Goal: Task Accomplishment & Management: Manage account settings

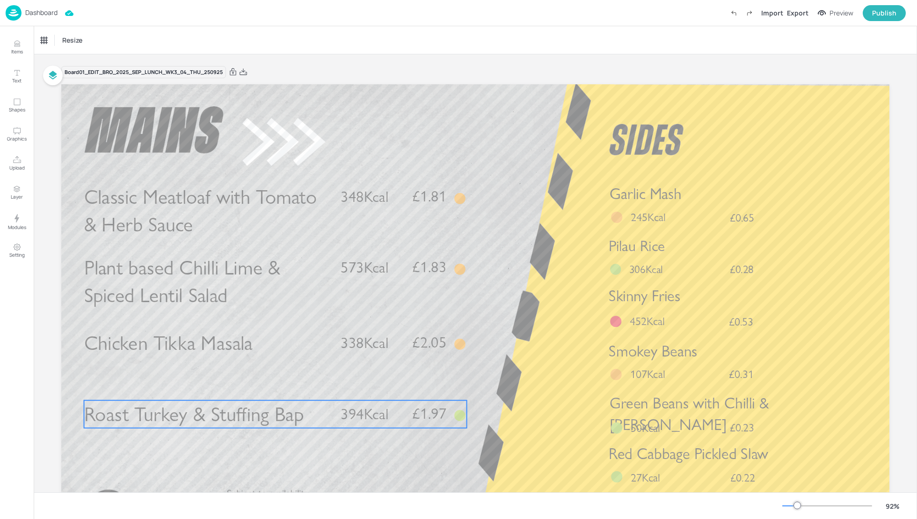
click at [203, 417] on span "Roast Turkey & Stuffing Bap" at bounding box center [194, 414] width 220 height 24
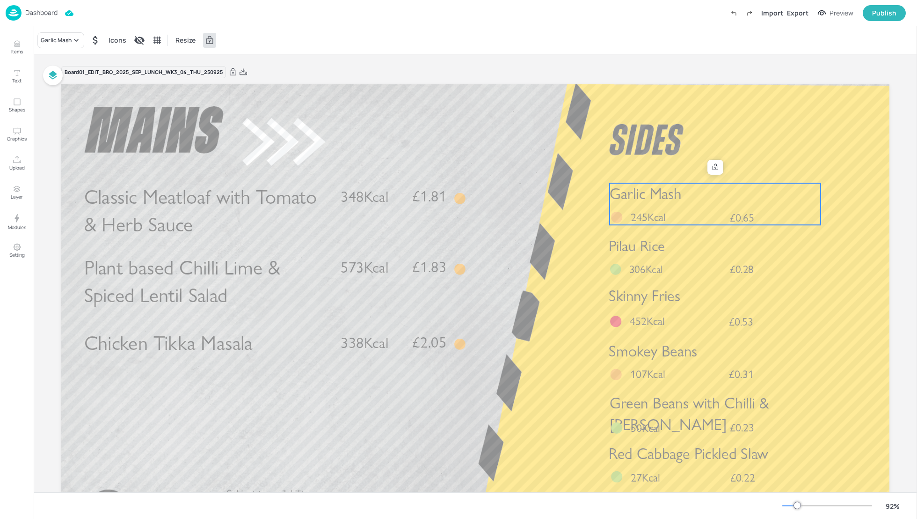
click at [659, 213] on span "245Kcal" at bounding box center [648, 217] width 35 height 14
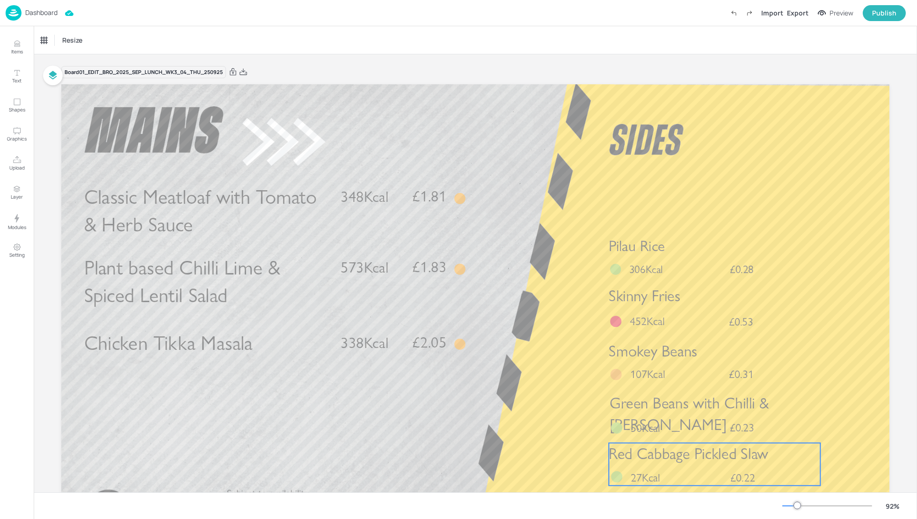
click at [665, 447] on span "Red Cabbage Pickled Slaw" at bounding box center [689, 453] width 160 height 19
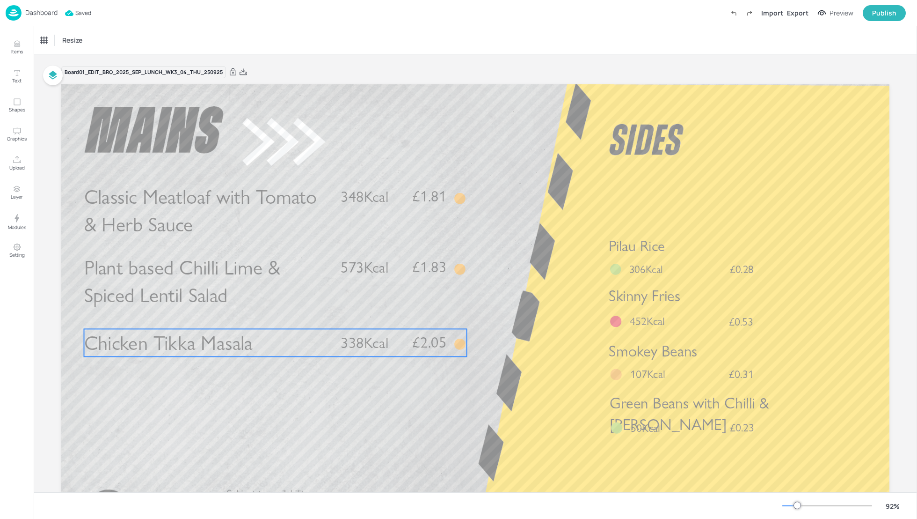
click at [219, 344] on span "Chicken Tikka Masala" at bounding box center [168, 342] width 169 height 24
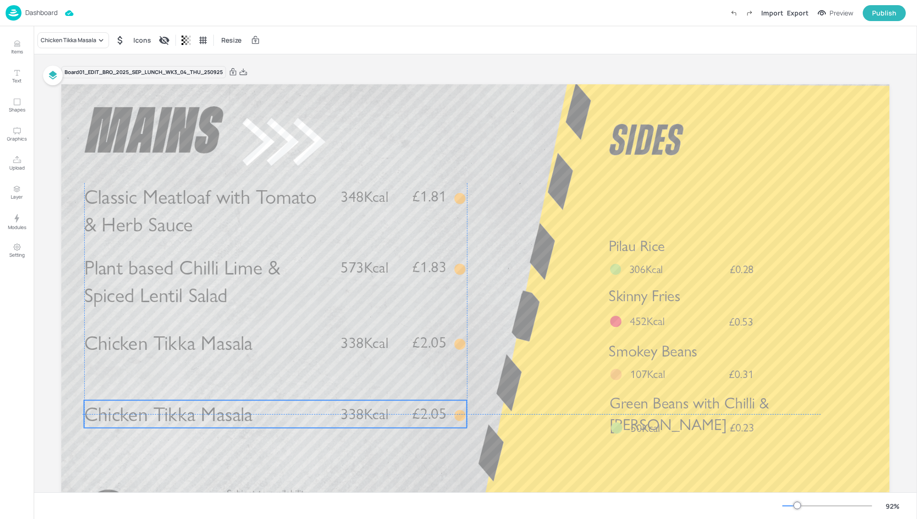
drag, startPoint x: 161, startPoint y: 344, endPoint x: 155, endPoint y: 410, distance: 65.8
click at [155, 410] on span "Chicken Tikka Masala" at bounding box center [168, 414] width 169 height 24
click at [60, 46] on div "Chicken Tikka Masala" at bounding box center [73, 40] width 72 height 16
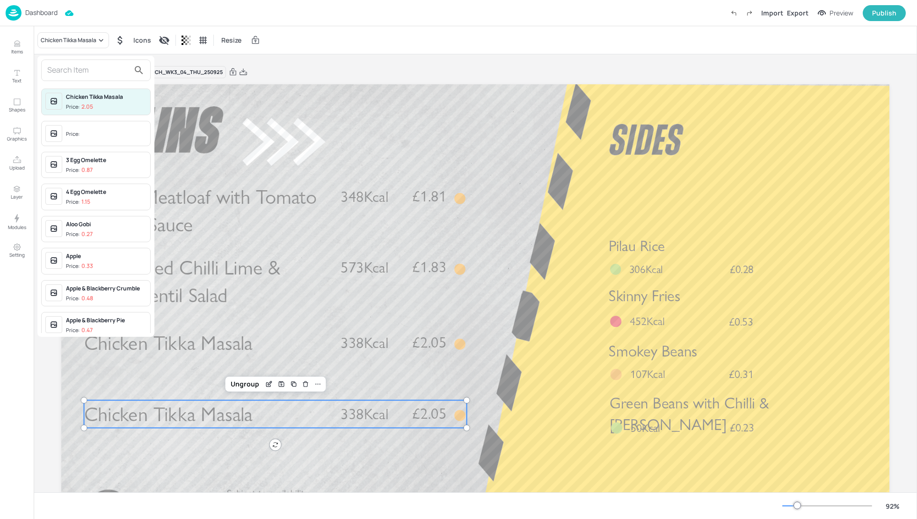
click at [63, 66] on input "text" at bounding box center [88, 70] width 82 height 15
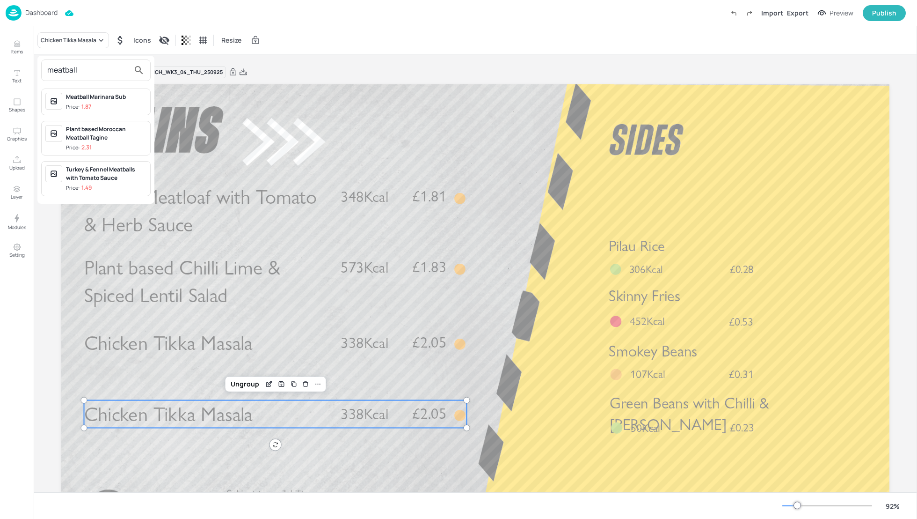
type input "meatball"
click at [96, 98] on div "Meatball Marinara Sub" at bounding box center [106, 97] width 81 height 8
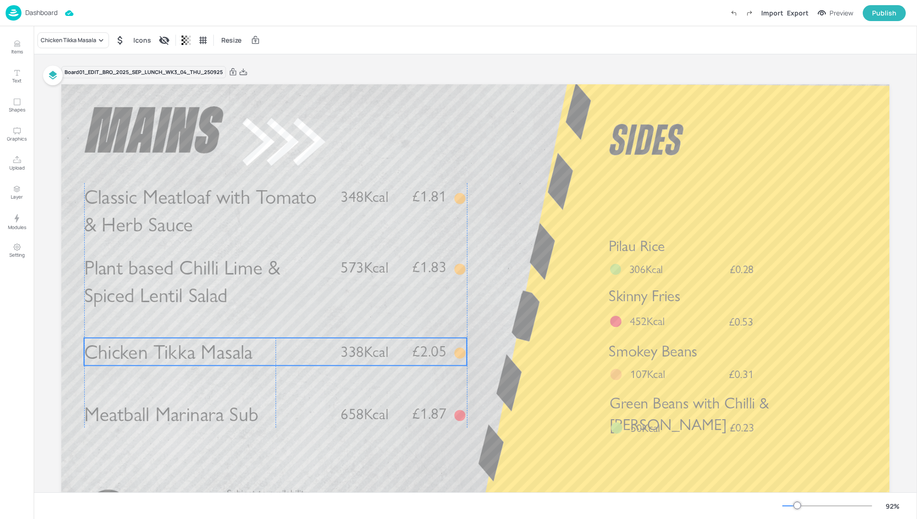
drag, startPoint x: 206, startPoint y: 335, endPoint x: 206, endPoint y: 344, distance: 9.4
click at [206, 344] on span "Chicken Tikka Masala" at bounding box center [168, 351] width 169 height 24
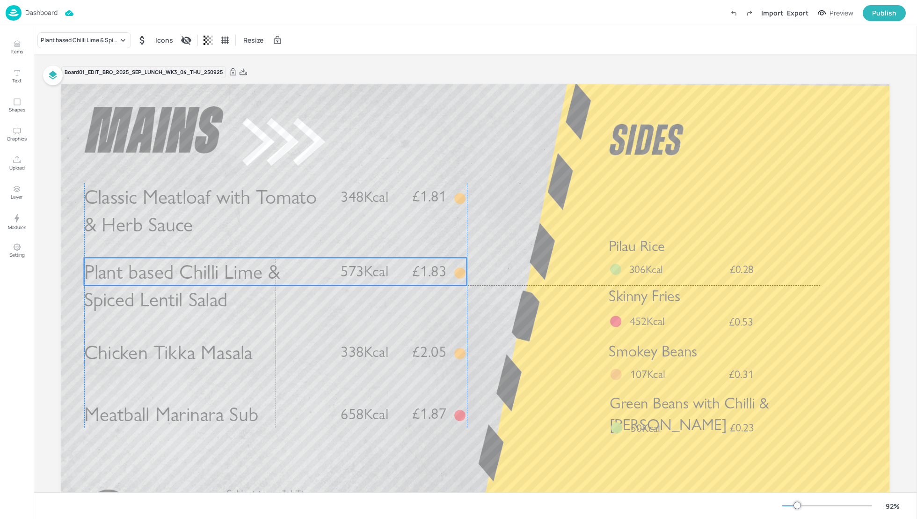
click at [193, 278] on span "Plant based Chilli Lime & Spiced Lentil Salad" at bounding box center [182, 285] width 196 height 52
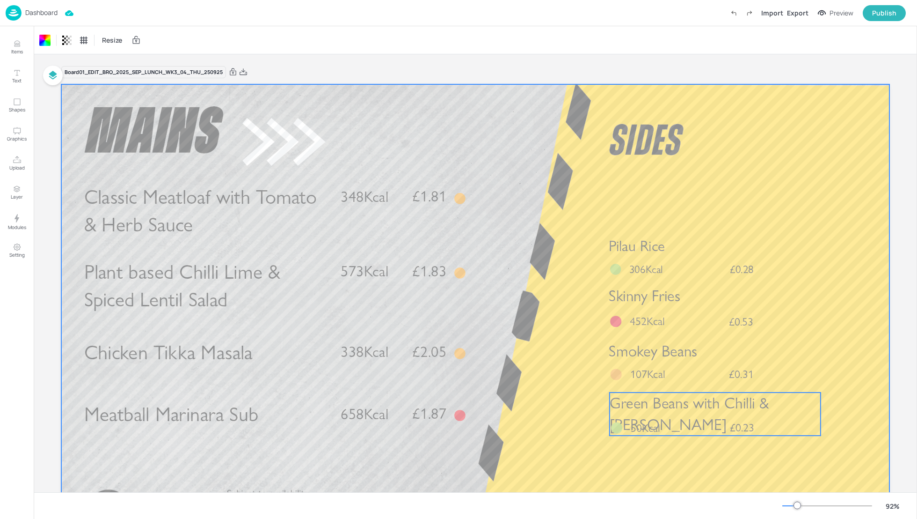
click at [653, 403] on span "Green Beans with Chilli & Garlic" at bounding box center [689, 414] width 159 height 40
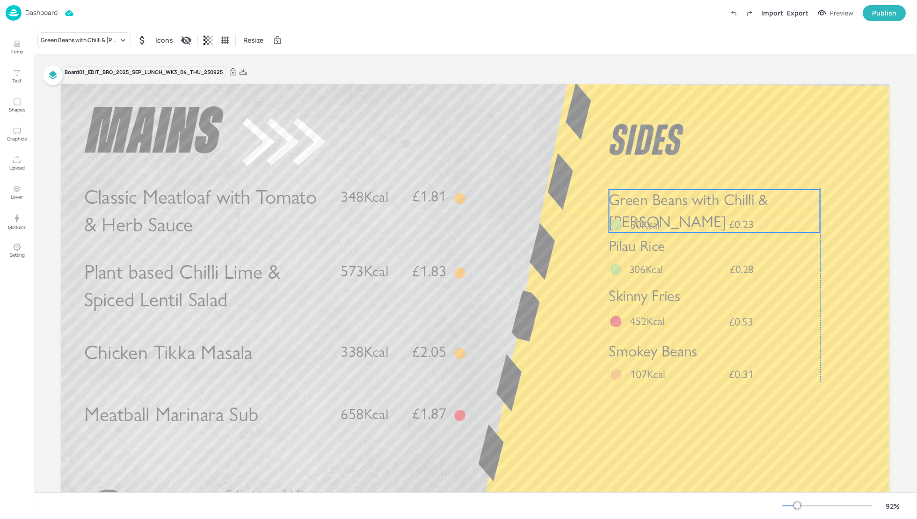
drag, startPoint x: 693, startPoint y: 413, endPoint x: 693, endPoint y: 209, distance: 204.1
click at [693, 209] on span "Green Beans with Chilli & Garlic" at bounding box center [688, 211] width 159 height 40
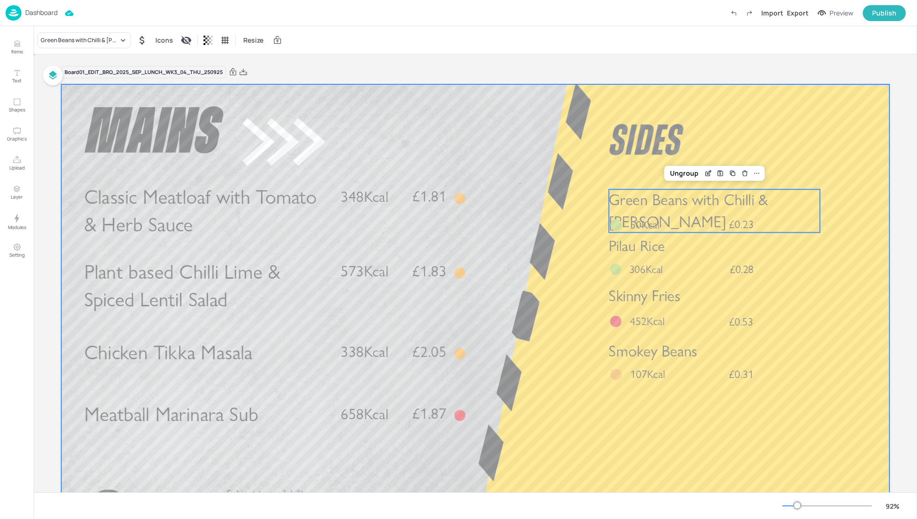
click at [559, 249] on div at bounding box center [475, 317] width 828 height 466
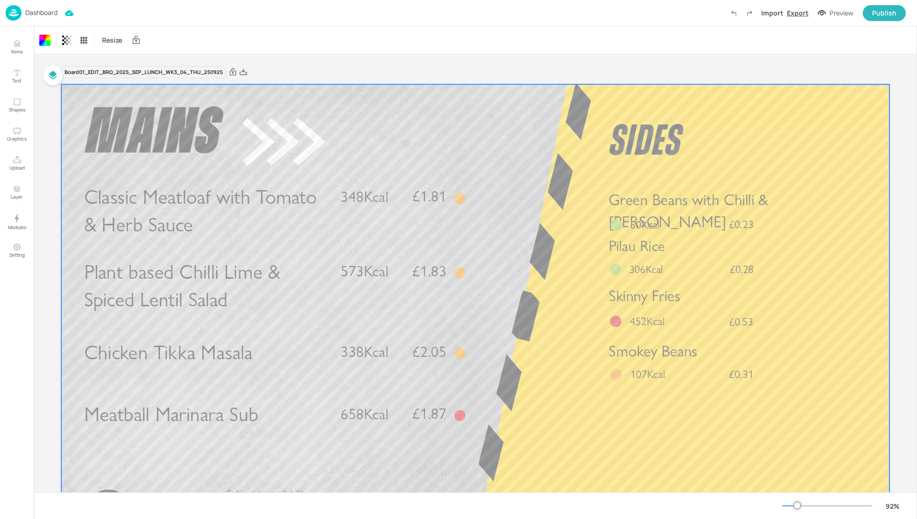
click at [807, 17] on div "Import Export Preview Publish" at bounding box center [816, 13] width 180 height 16
click at [797, 14] on div "Export" at bounding box center [798, 13] width 22 height 10
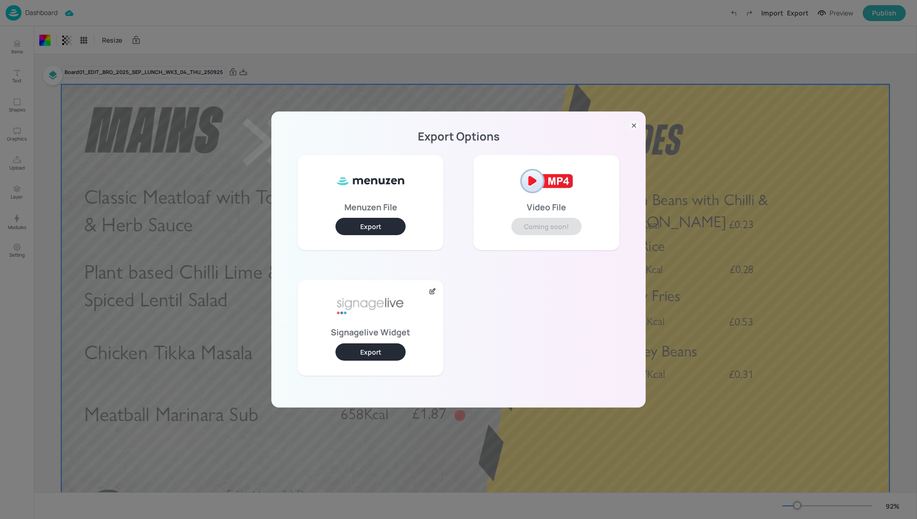
click at [380, 346] on button "Export" at bounding box center [371, 351] width 70 height 17
click at [634, 128] on icon at bounding box center [634, 125] width 9 height 9
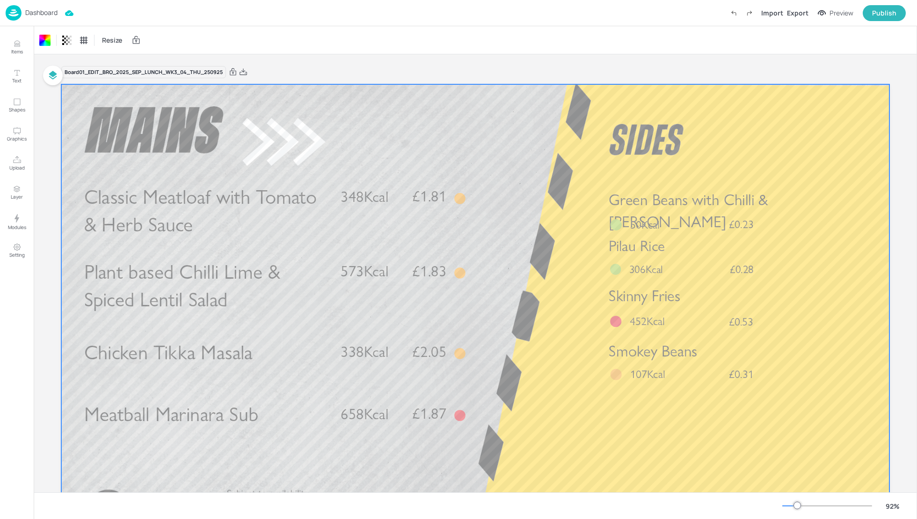
click at [781, 51] on div "Resize" at bounding box center [476, 40] width 884 height 28
click at [548, 59] on div "Board 01_EDIT_BRO_2025_SEP_LUNCH_WK3_04_THU_250925 Classic Meatloaf with Tomato…" at bounding box center [475, 314] width 828 height 520
click at [795, 11] on div "Export" at bounding box center [798, 13] width 22 height 10
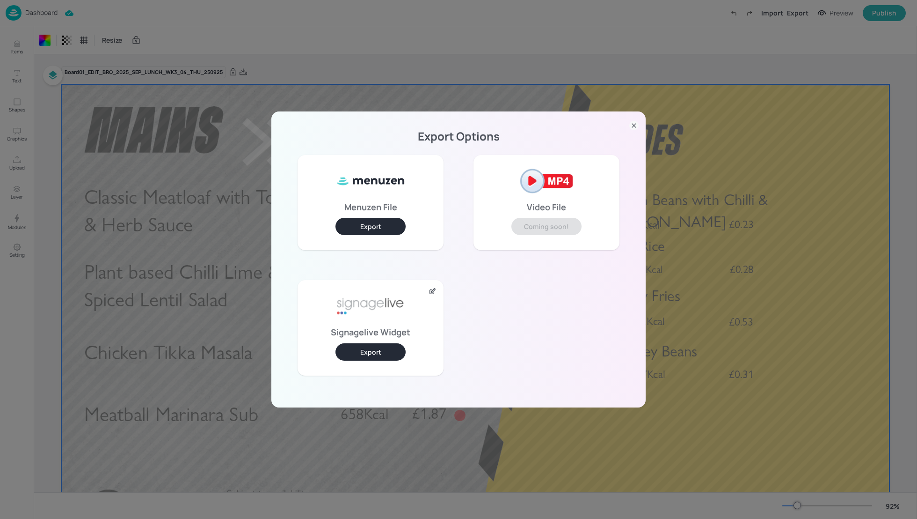
click at [385, 347] on button "Export" at bounding box center [371, 351] width 70 height 17
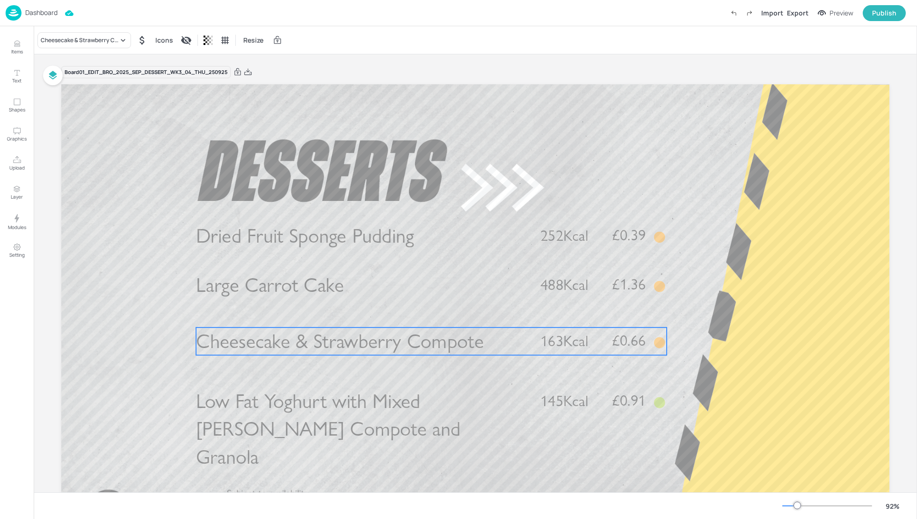
click at [383, 353] on span "Cheesecake & Strawberry Compote" at bounding box center [340, 341] width 288 height 24
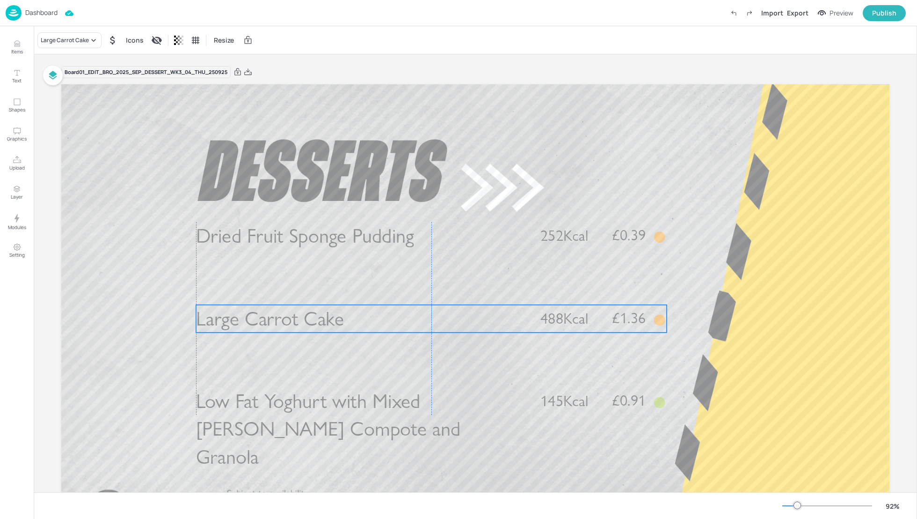
drag, startPoint x: 312, startPoint y: 289, endPoint x: 310, endPoint y: 322, distance: 33.7
click at [310, 322] on span "Large Carrot Cake" at bounding box center [270, 319] width 148 height 24
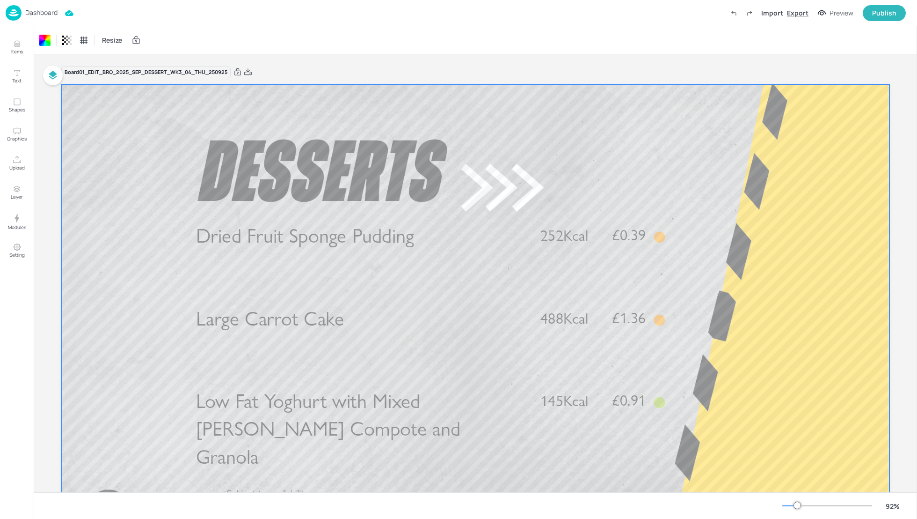
click at [800, 14] on div "Export" at bounding box center [798, 13] width 22 height 10
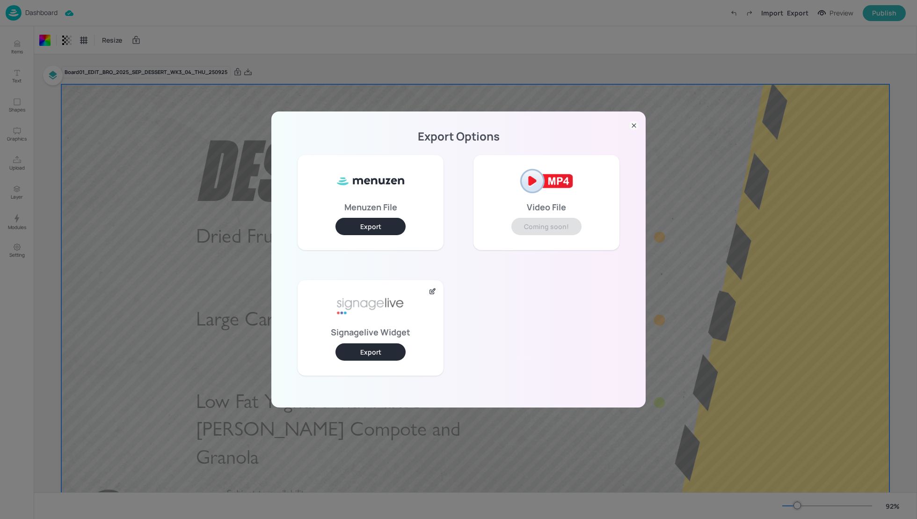
click at [391, 355] on button "Export" at bounding box center [371, 351] width 70 height 17
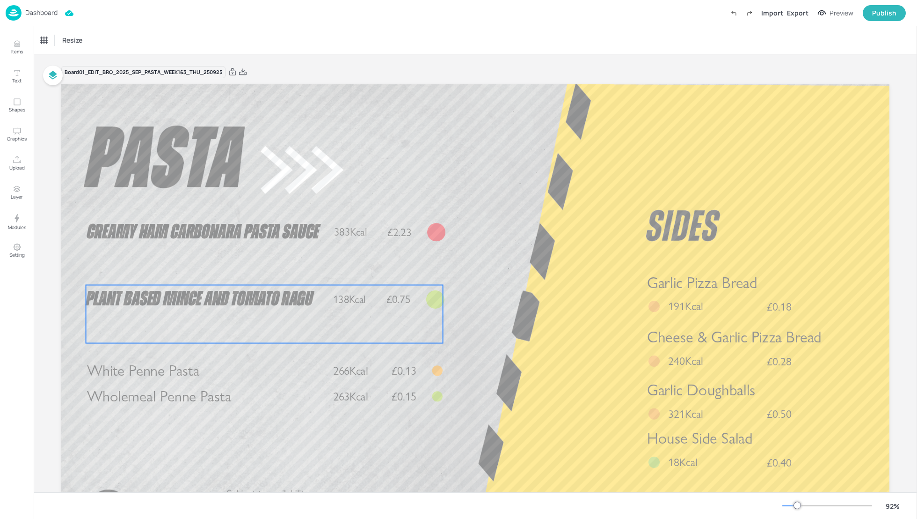
click at [278, 296] on span "Plant Based Mince and Tomato Ragu" at bounding box center [199, 299] width 227 height 21
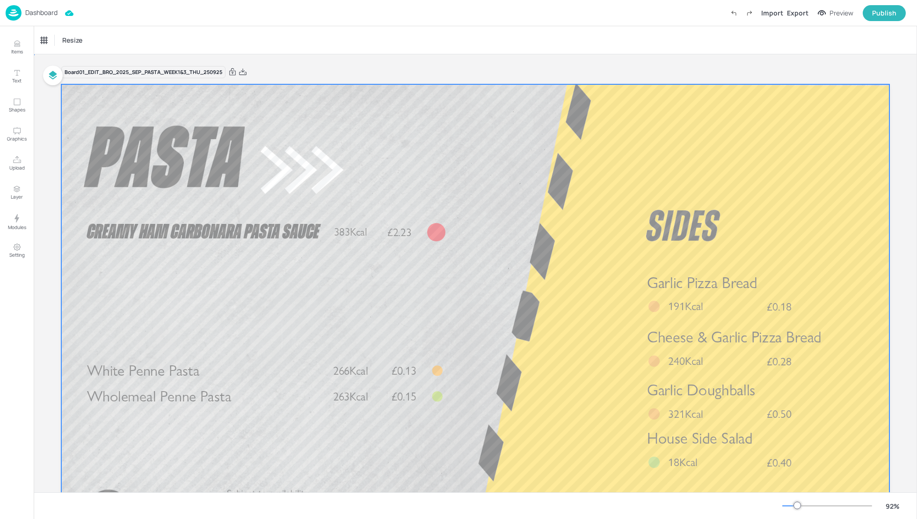
click at [581, 291] on div at bounding box center [475, 317] width 828 height 466
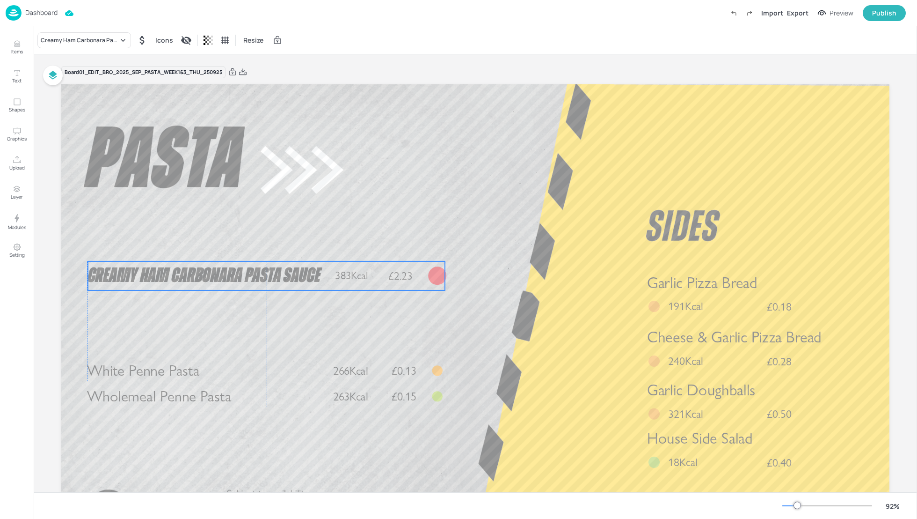
drag, startPoint x: 379, startPoint y: 223, endPoint x: 379, endPoint y: 266, distance: 43.5
click at [379, 266] on div "Creamy Ham Carbonara Pasta Sauce 383Kcal £2.23" at bounding box center [266, 275] width 357 height 29
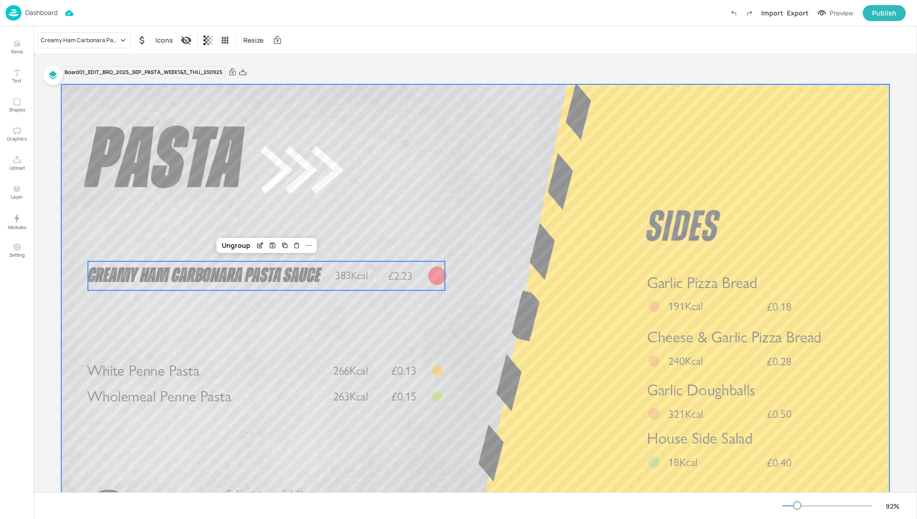
click at [527, 308] on div at bounding box center [475, 317] width 828 height 466
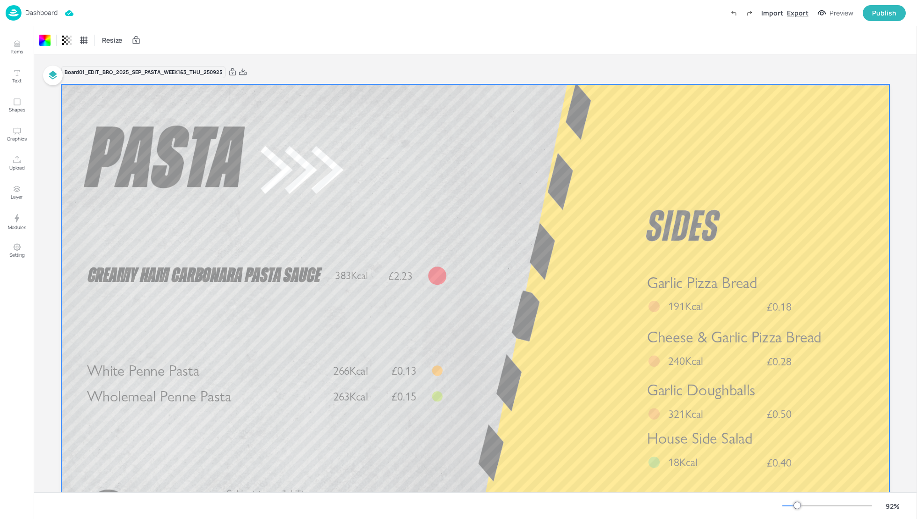
click at [799, 16] on div "Export" at bounding box center [798, 13] width 22 height 10
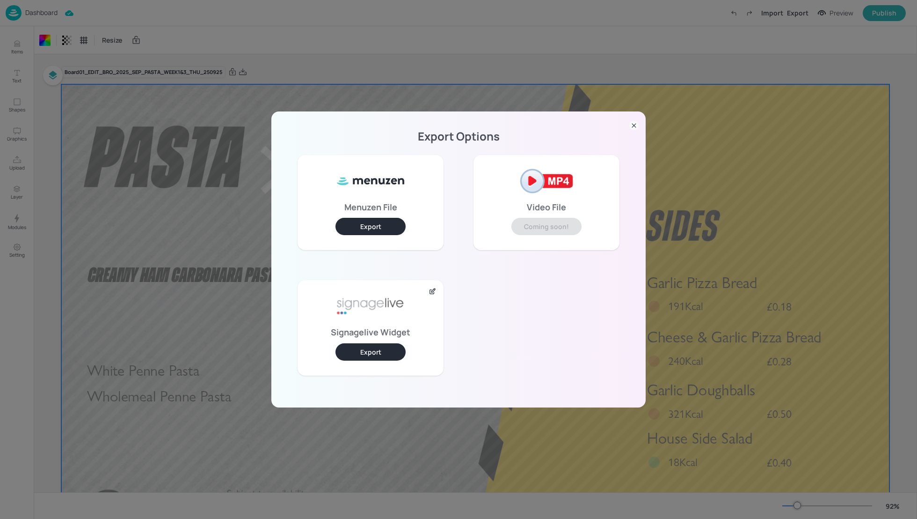
click at [396, 348] on button "Export" at bounding box center [371, 351] width 70 height 17
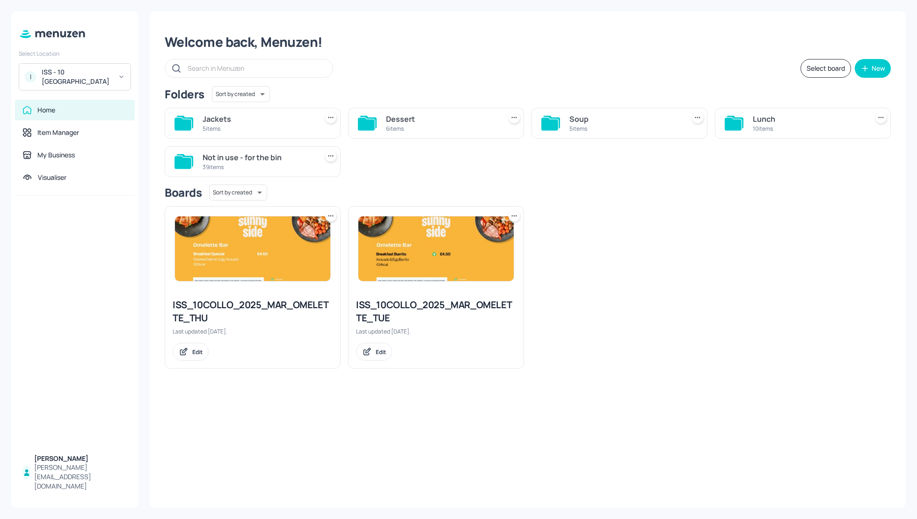
click at [586, 114] on div "Soup" at bounding box center [625, 118] width 111 height 11
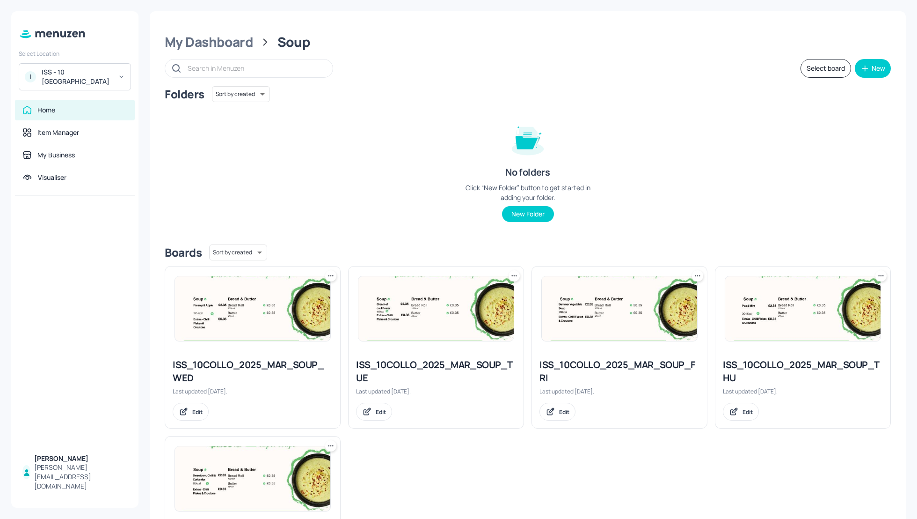
click at [757, 364] on div "ISS_10COLLO_2025_MAR_SOUP_THU" at bounding box center [803, 371] width 160 height 26
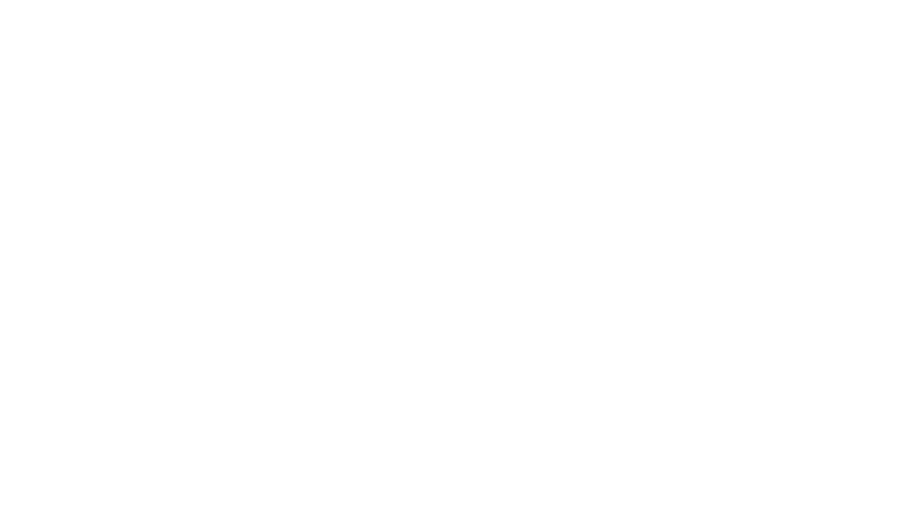
click at [591, 148] on div at bounding box center [458, 259] width 917 height 519
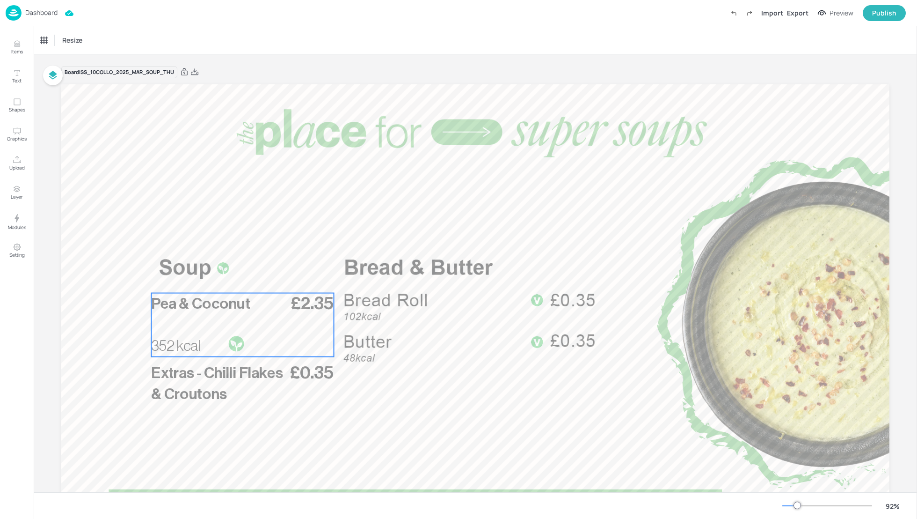
click at [251, 313] on p "Pea & Coconut" at bounding box center [220, 303] width 139 height 21
click at [234, 278] on icon "Edit Item" at bounding box center [236, 277] width 4 height 4
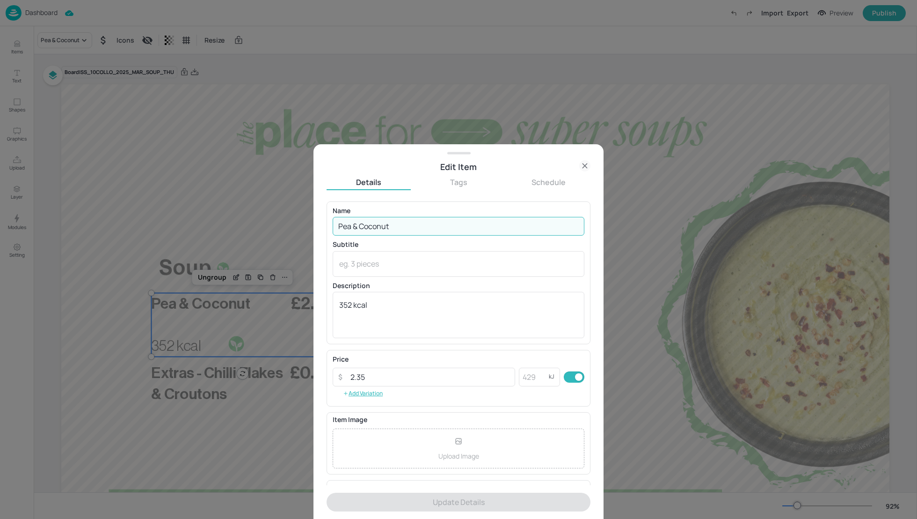
click at [352, 231] on input "Pea & Coconut" at bounding box center [459, 226] width 252 height 19
paste input "Broccoli & Stilton129 Kcal"
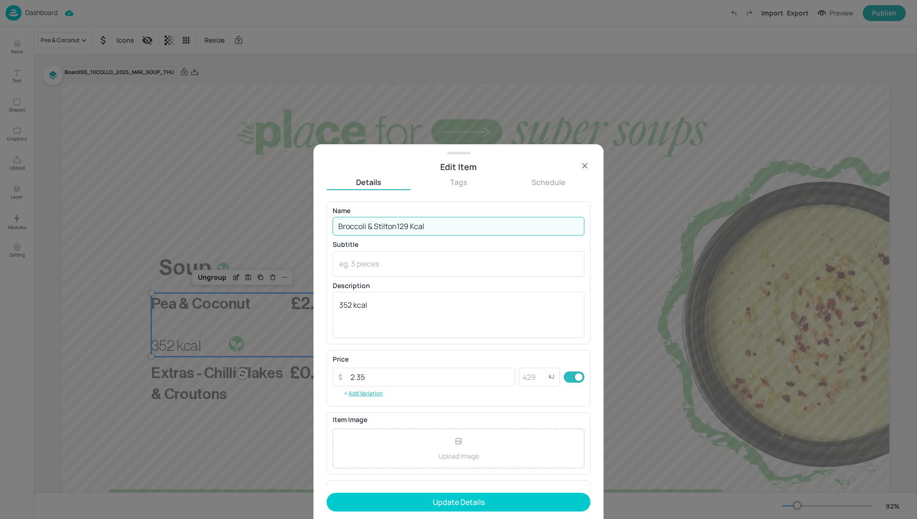
drag, startPoint x: 426, startPoint y: 227, endPoint x: 396, endPoint y: 226, distance: 29.5
click at [396, 226] on input "Broccoli & Stilton129 Kcal" at bounding box center [459, 226] width 252 height 19
type input "Broccoli & Stilton"
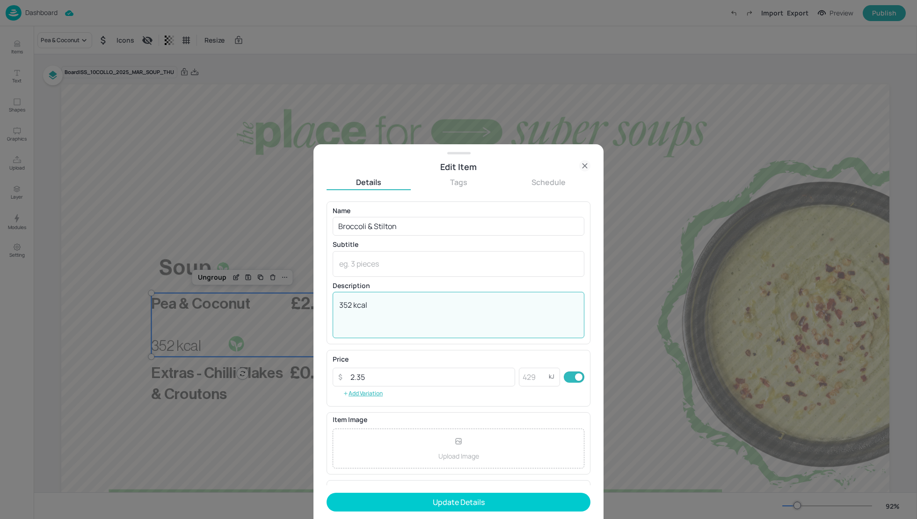
drag, startPoint x: 351, startPoint y: 302, endPoint x: 321, endPoint y: 302, distance: 30.0
click at [321, 303] on div "Edit Item Details Tags Schedule Name Broccoli & Stilton ​ Subtitle x ​ Descript…" at bounding box center [459, 331] width 290 height 374
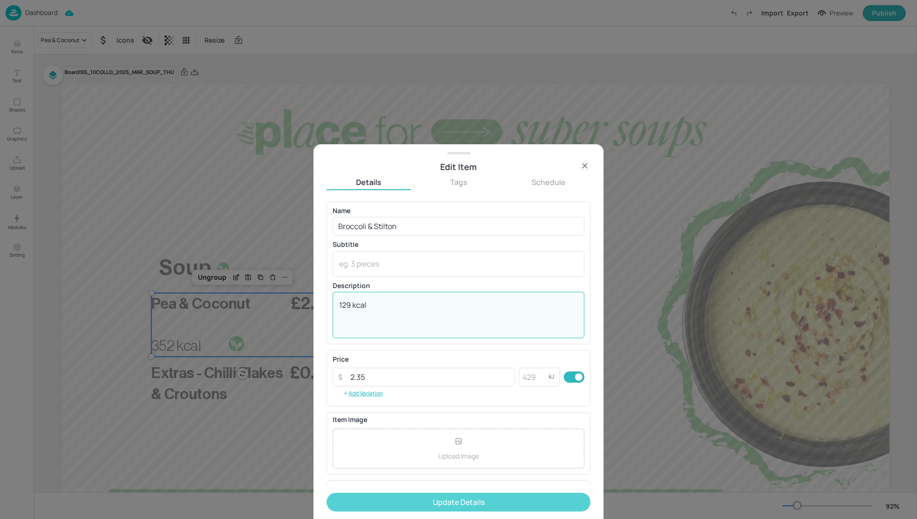
type textarea "129 kcal"
click at [484, 503] on button "Update Details" at bounding box center [459, 501] width 264 height 19
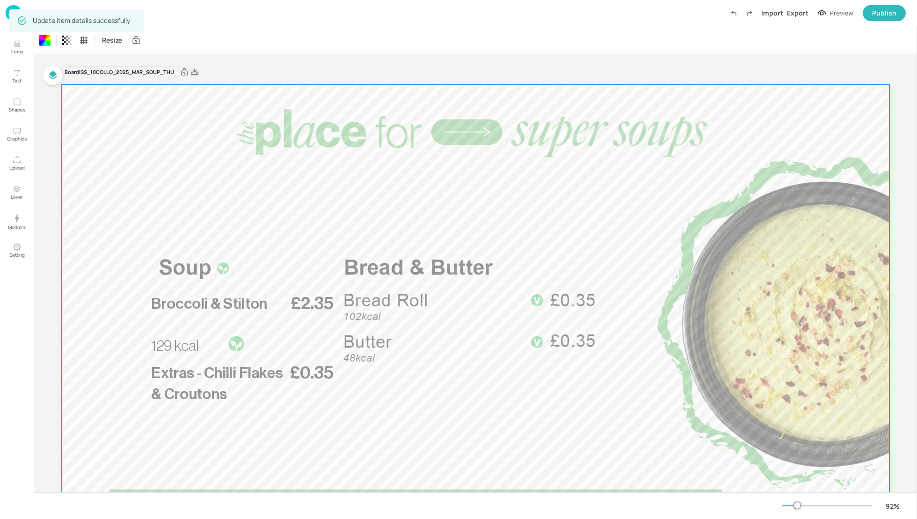
click at [195, 71] on icon at bounding box center [194, 71] width 7 height 7
